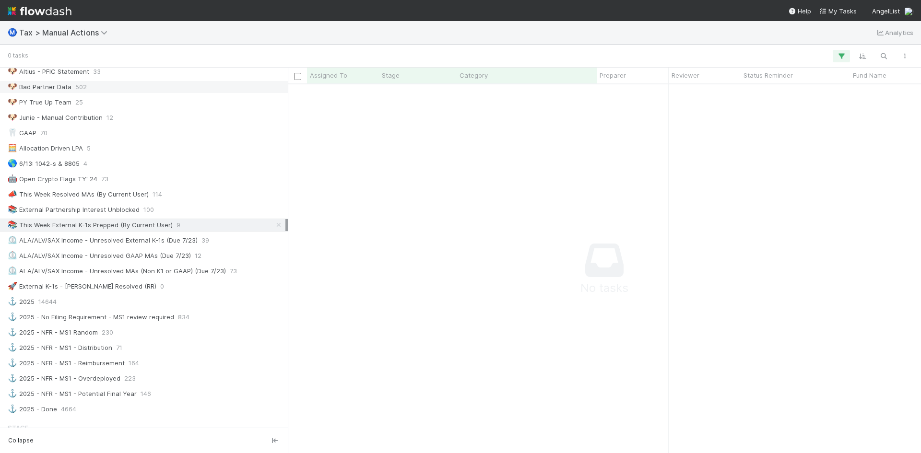
scroll to position [528, 0]
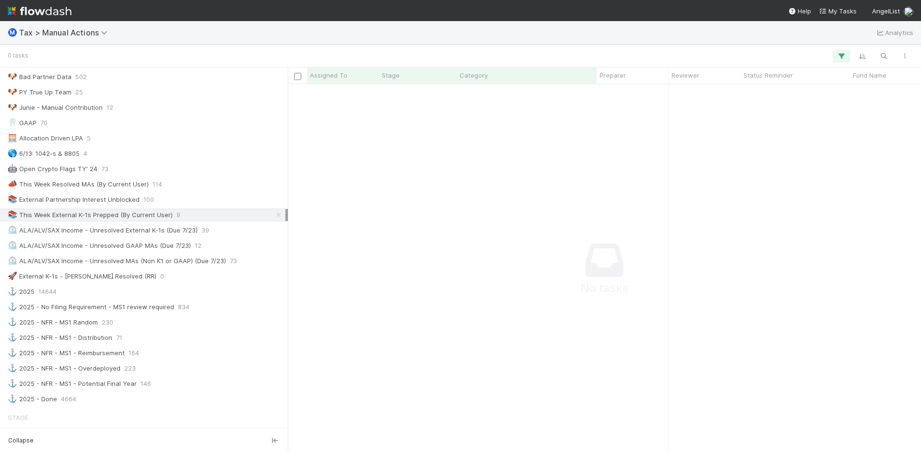
click at [101, 215] on div "📚 This Week External K-1s Prepped (By Current User)" at bounding box center [90, 215] width 165 height 12
click at [99, 200] on div "📚 External Partnership Interest Unblocked" at bounding box center [74, 200] width 132 height 12
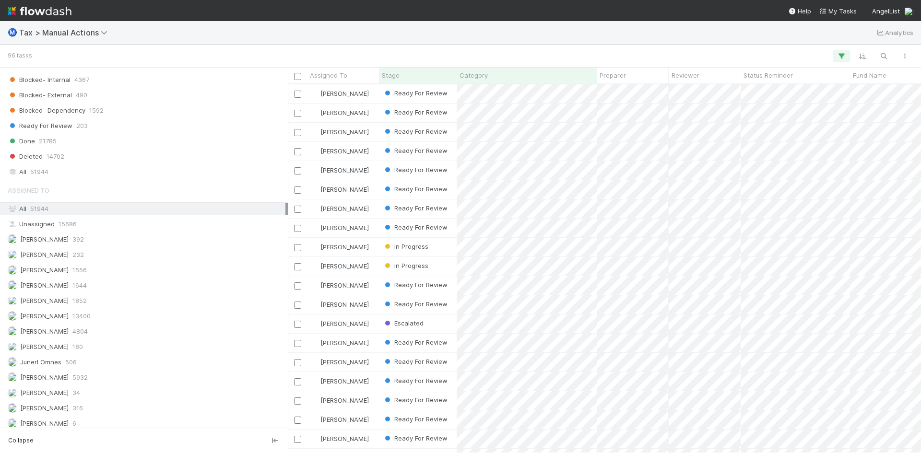
scroll to position [996, 0]
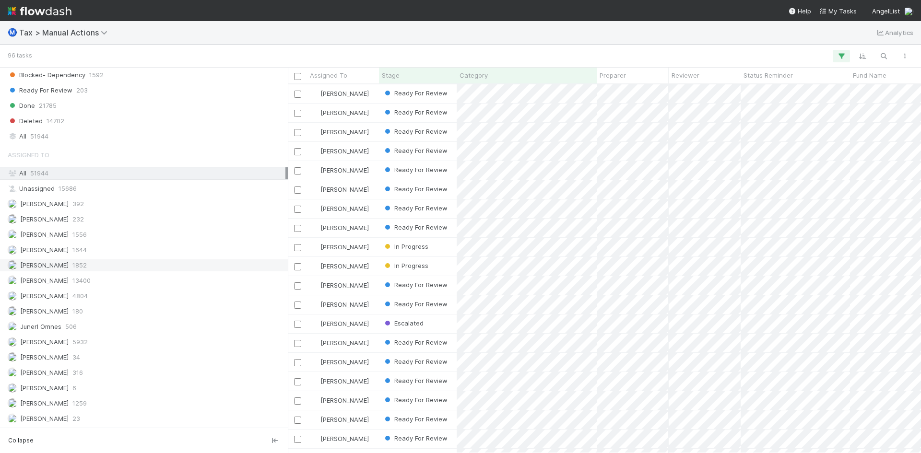
click at [69, 264] on span "[PERSON_NAME]" at bounding box center [44, 265] width 48 height 8
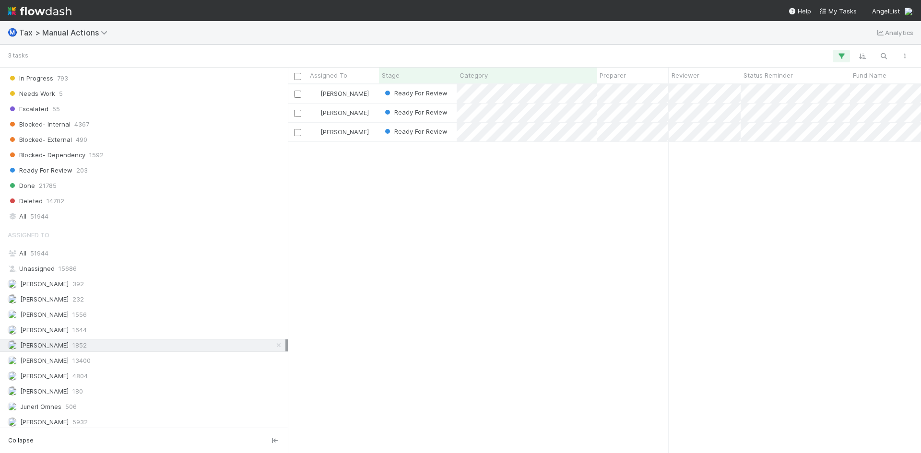
scroll to position [852, 0]
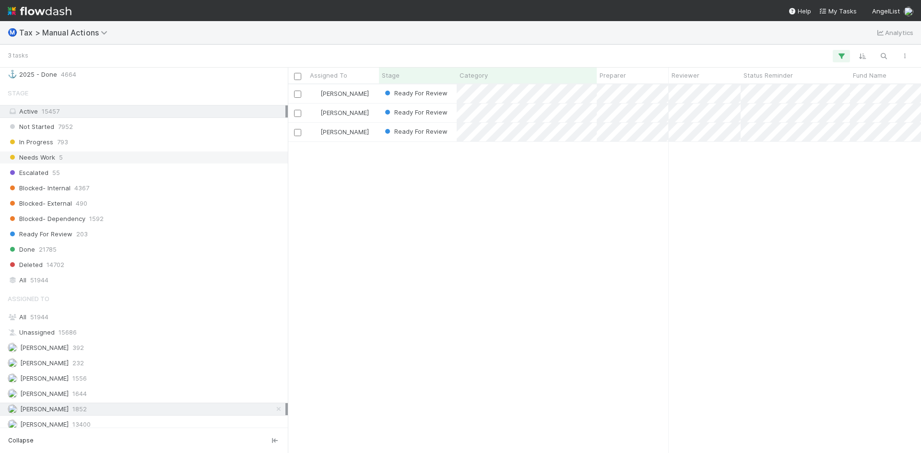
click at [42, 157] on span "Needs Work" at bounding box center [31, 158] width 47 height 12
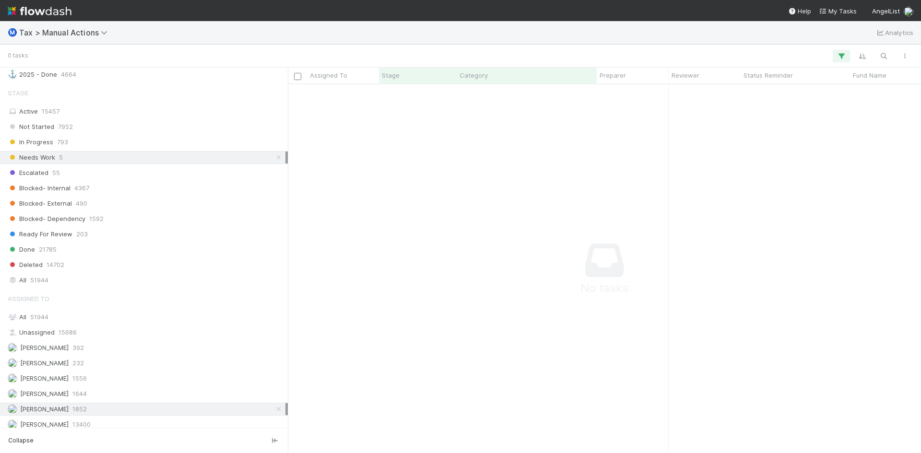
scroll to position [8, 8]
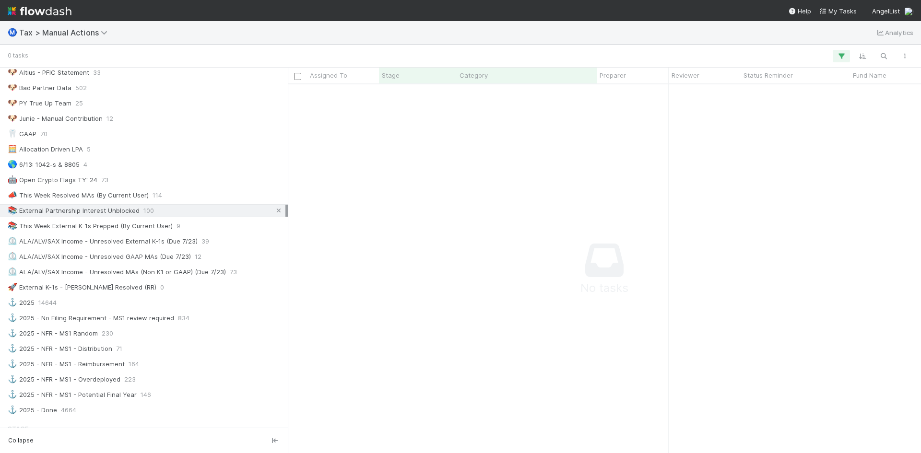
click at [274, 205] on link at bounding box center [279, 211] width 10 height 12
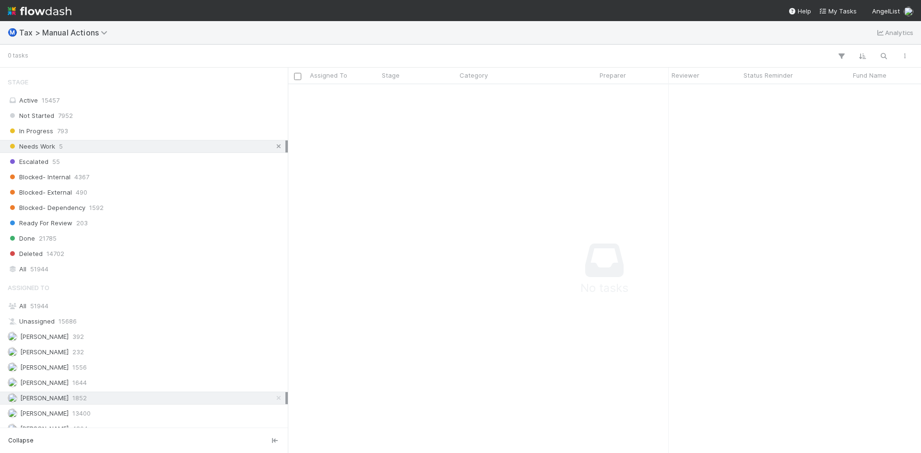
click at [274, 147] on icon at bounding box center [279, 146] width 10 height 6
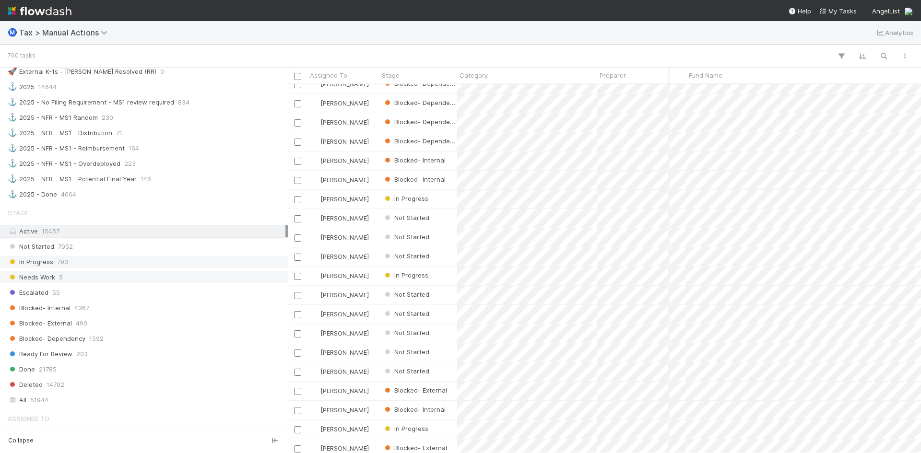
scroll to position [719, 0]
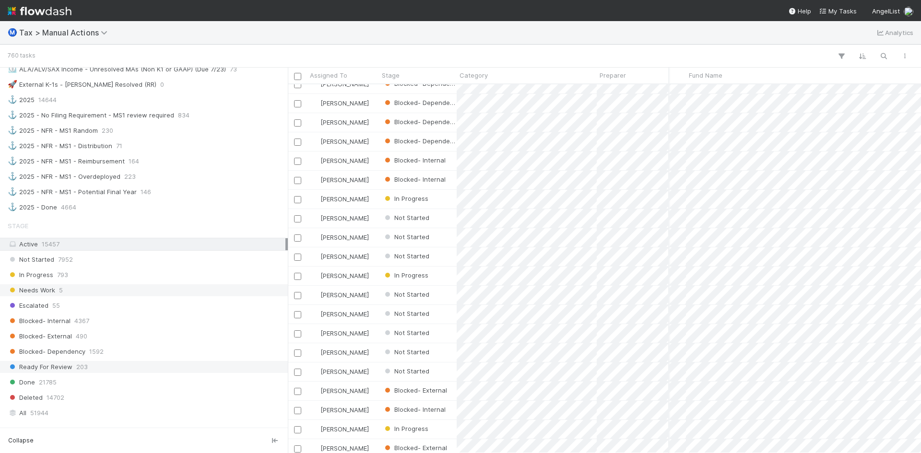
click at [49, 367] on span "Ready For Review" at bounding box center [40, 367] width 65 height 12
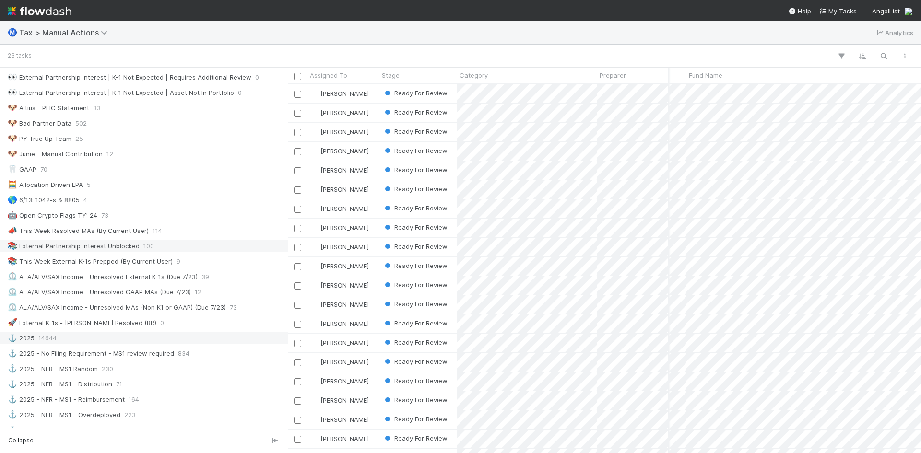
scroll to position [432, 0]
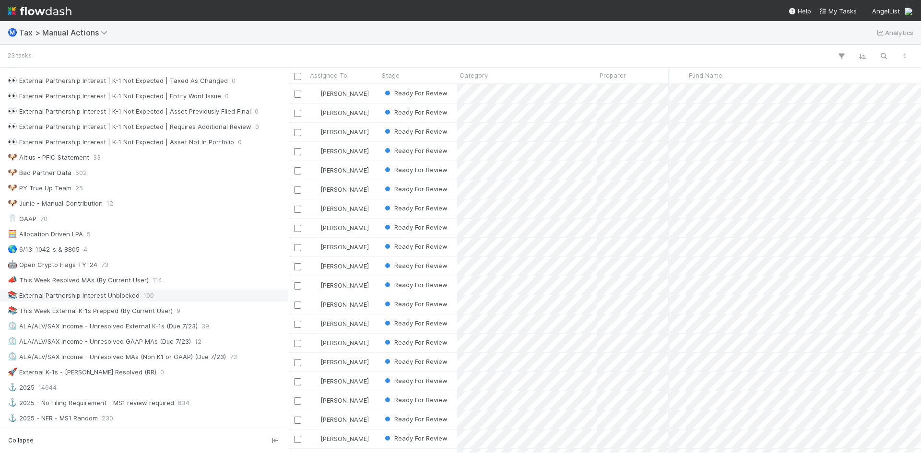
click at [107, 295] on div "📚 External Partnership Interest Unblocked" at bounding box center [74, 296] width 132 height 12
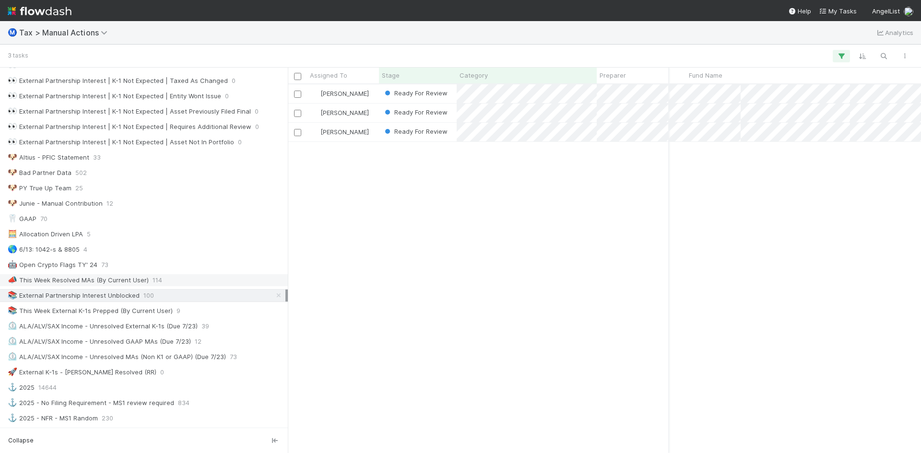
scroll to position [362, 626]
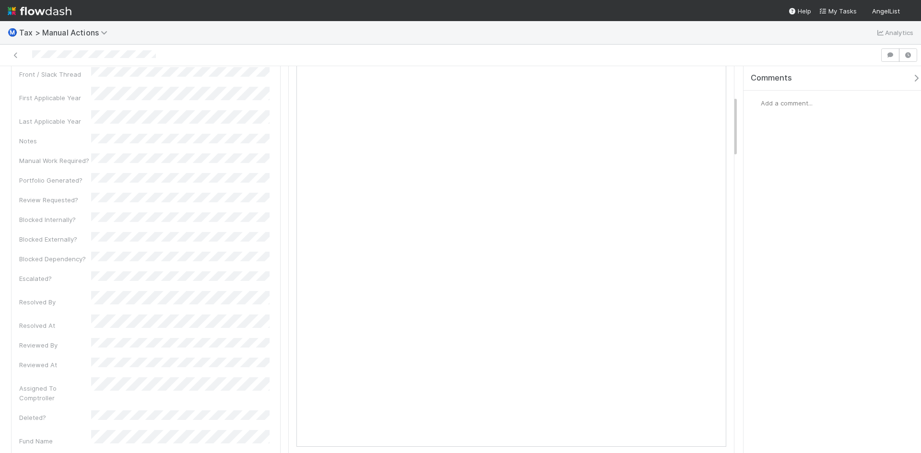
scroll to position [192, 0]
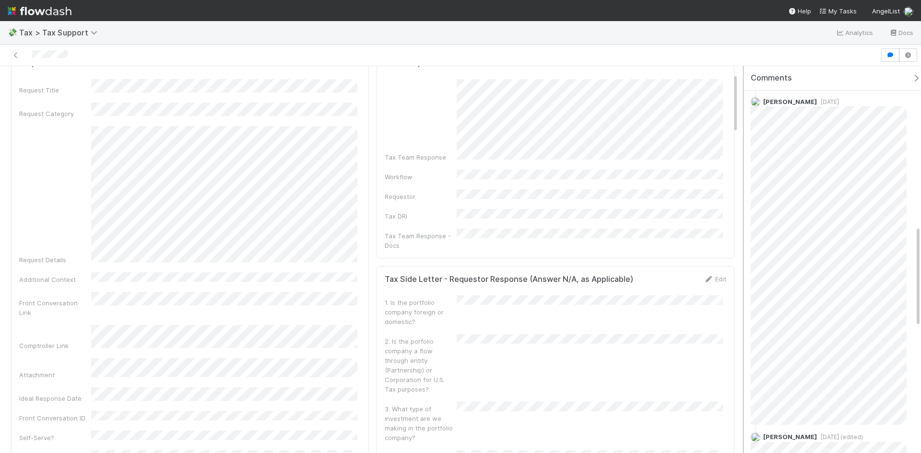
scroll to position [767, 0]
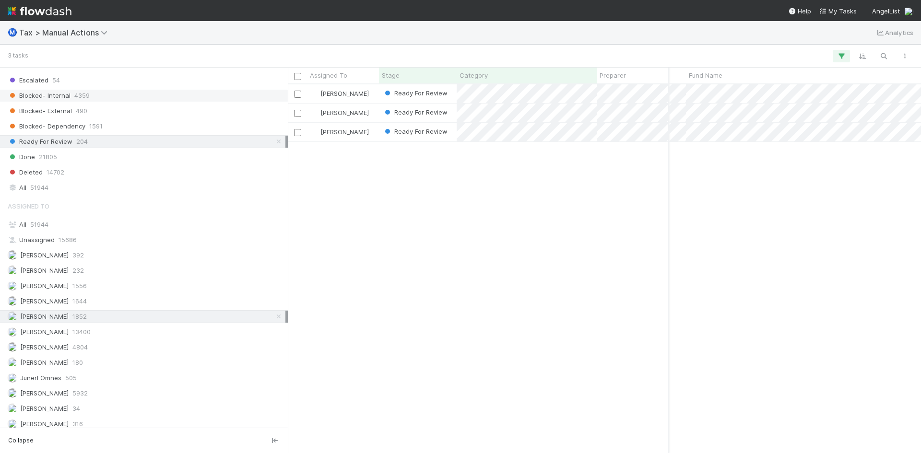
scroll to position [959, 0]
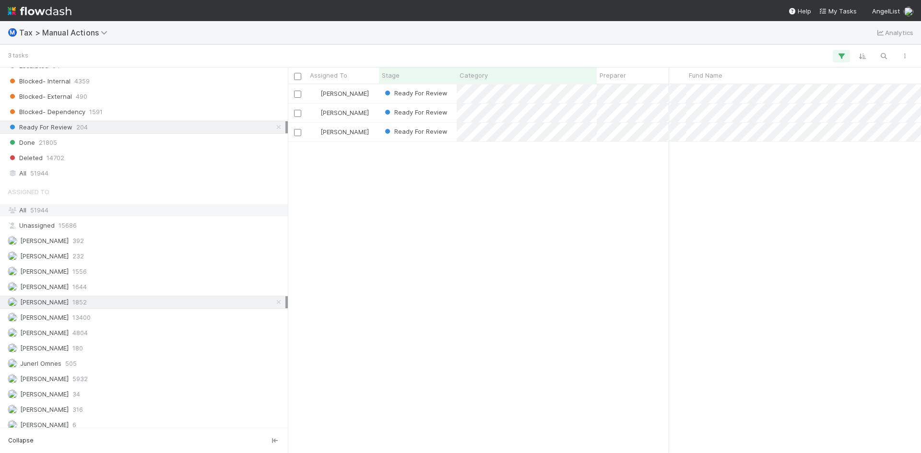
click at [30, 213] on div "All 51944" at bounding box center [147, 210] width 278 height 12
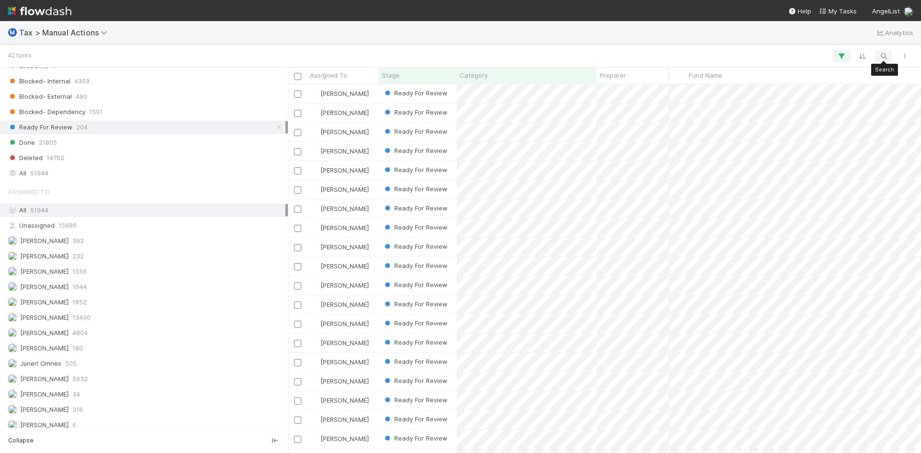
scroll to position [362, 626]
click at [882, 55] on icon "button" at bounding box center [884, 56] width 10 height 9
click at [834, 43] on input at bounding box center [833, 41] width 96 height 12
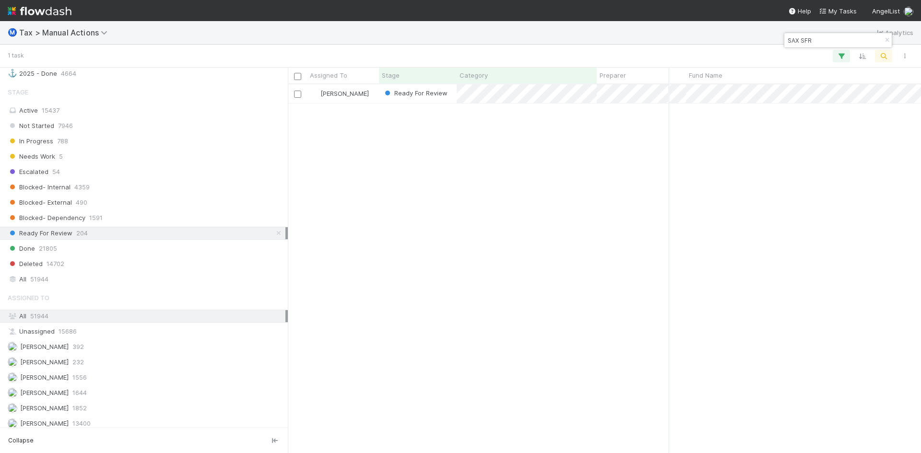
scroll to position [852, 0]
type input "SAX SFR"
click at [274, 234] on icon at bounding box center [279, 234] width 10 height 6
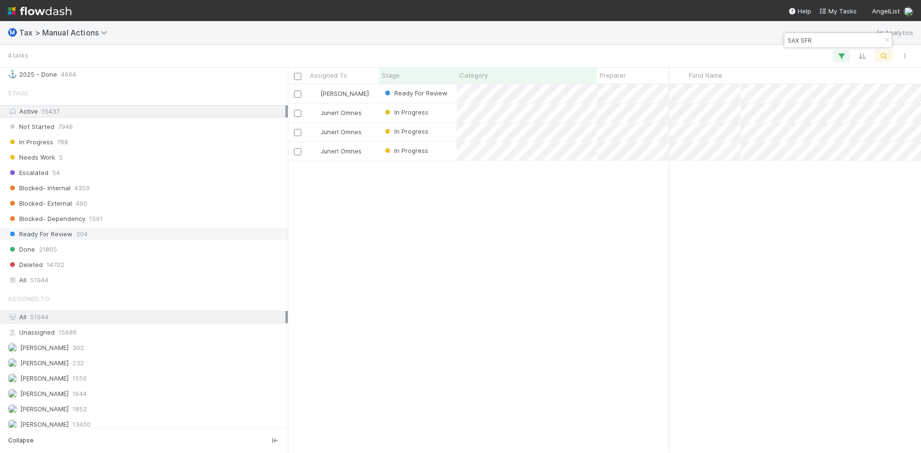
scroll to position [362, 626]
click at [375, 130] on div "Junerl Omnes" at bounding box center [343, 132] width 72 height 19
click at [343, 129] on span "Junerl Omnes" at bounding box center [340, 132] width 41 height 8
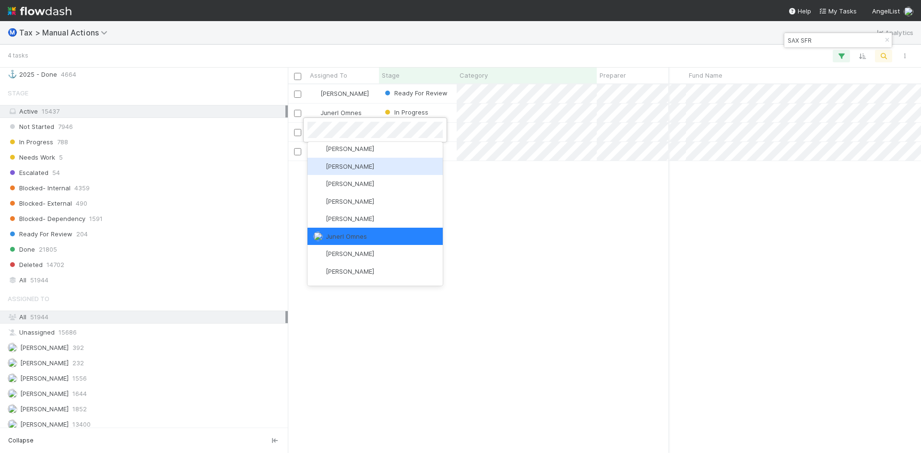
scroll to position [0, 0]
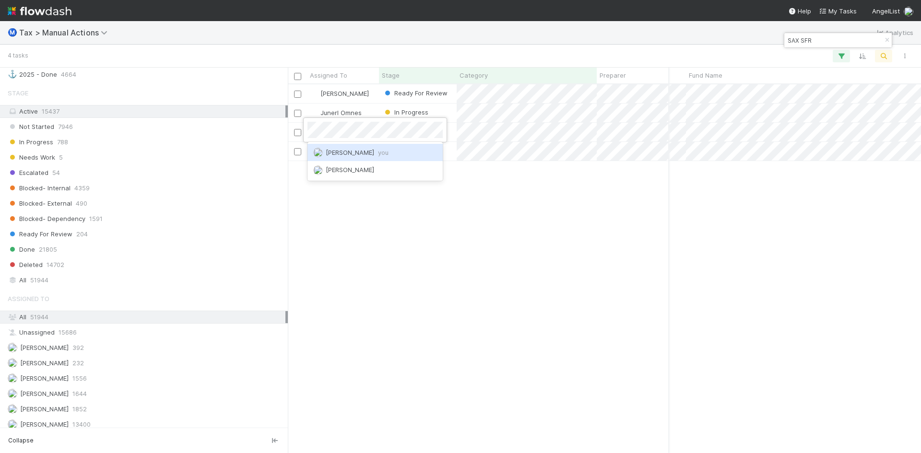
click at [344, 155] on span "Enrique Hernandez you" at bounding box center [357, 153] width 63 height 8
click at [451, 132] on div "In Progress" at bounding box center [418, 132] width 78 height 19
